Goal: Task Accomplishment & Management: Manage account settings

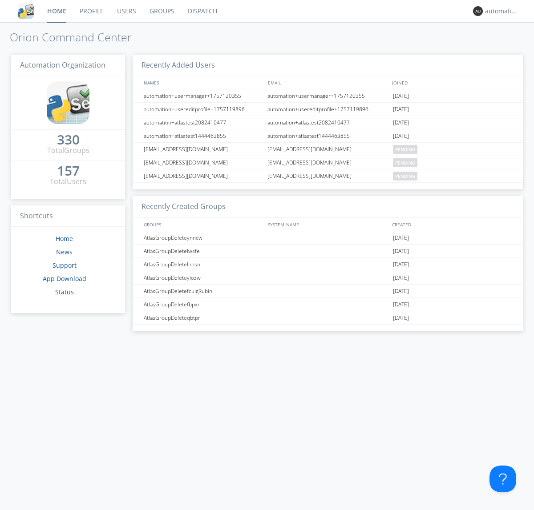
click at [202, 11] on link "Dispatch" at bounding box center [202, 11] width 43 height 22
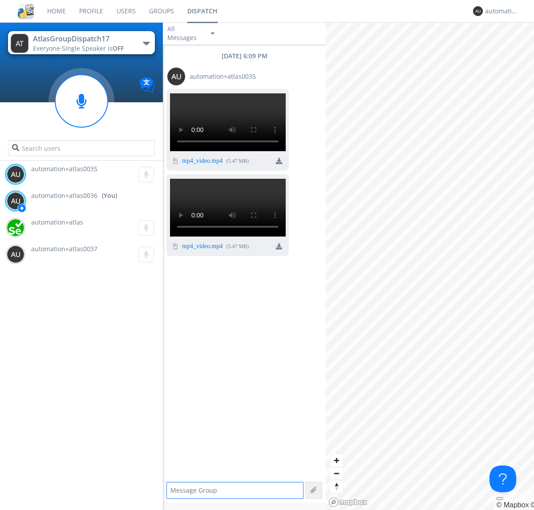
scroll to position [73, 0]
click at [279, 250] on img at bounding box center [279, 246] width 6 height 6
click at [499, 11] on div "automation+atlas0036" at bounding box center [501, 11] width 33 height 9
click at [506, 47] on div "Log Out" at bounding box center [506, 47] width 46 height 16
